Goal: Task Accomplishment & Management: Use online tool/utility

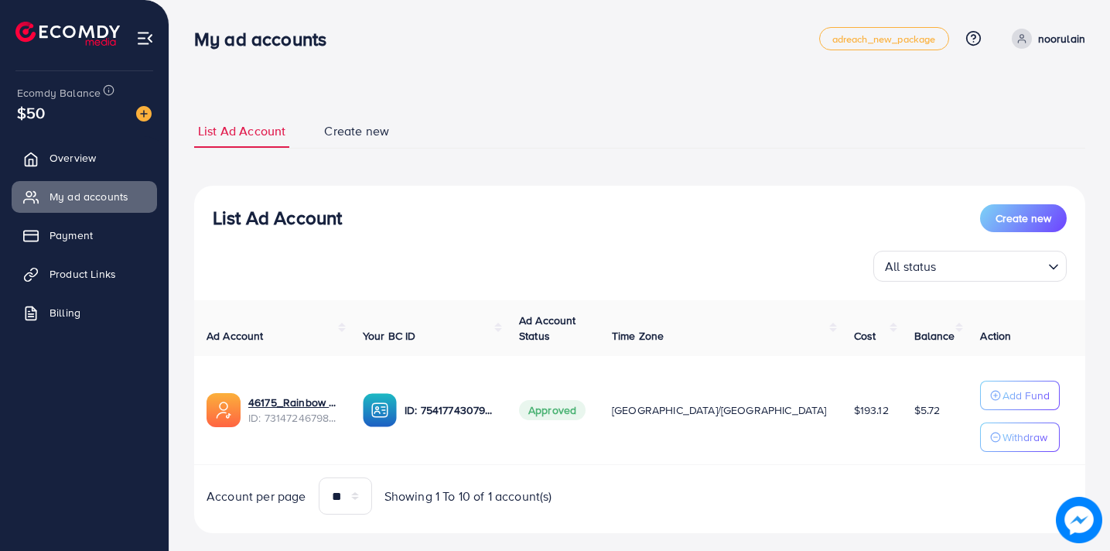
click at [571, 122] on ul "List Ad Account Create new" at bounding box center [639, 131] width 891 height 34
